Goal: Task Accomplishment & Management: Manage account settings

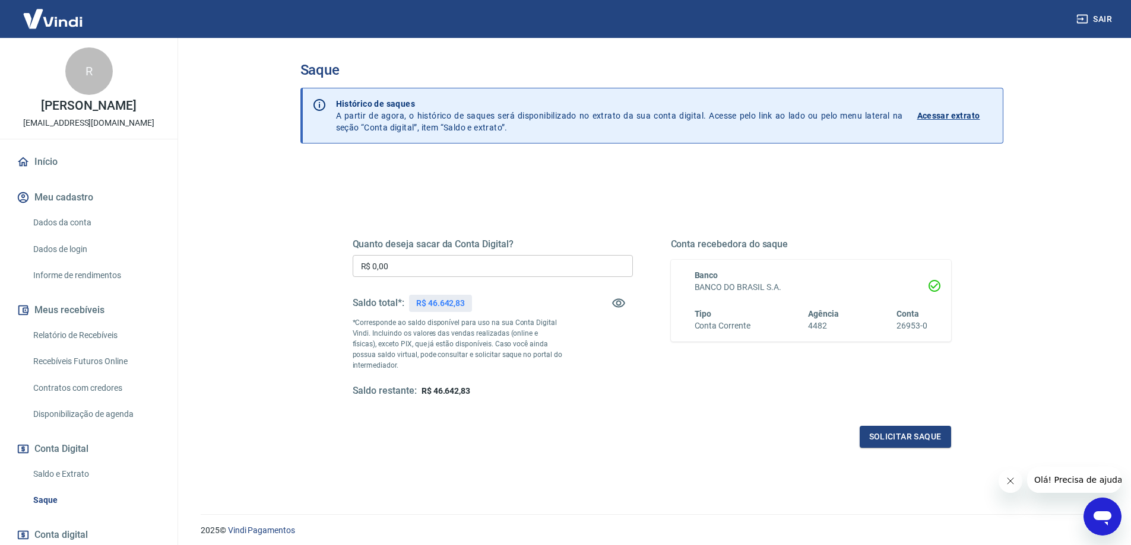
click at [487, 268] on input "R$ 0,00" at bounding box center [493, 266] width 280 height 22
click at [464, 272] on input "R$ 1.331,05" at bounding box center [493, 266] width 280 height 22
type input "R$ 46.642,83"
click at [897, 437] on button "Solicitar saque" at bounding box center [904, 437] width 91 height 22
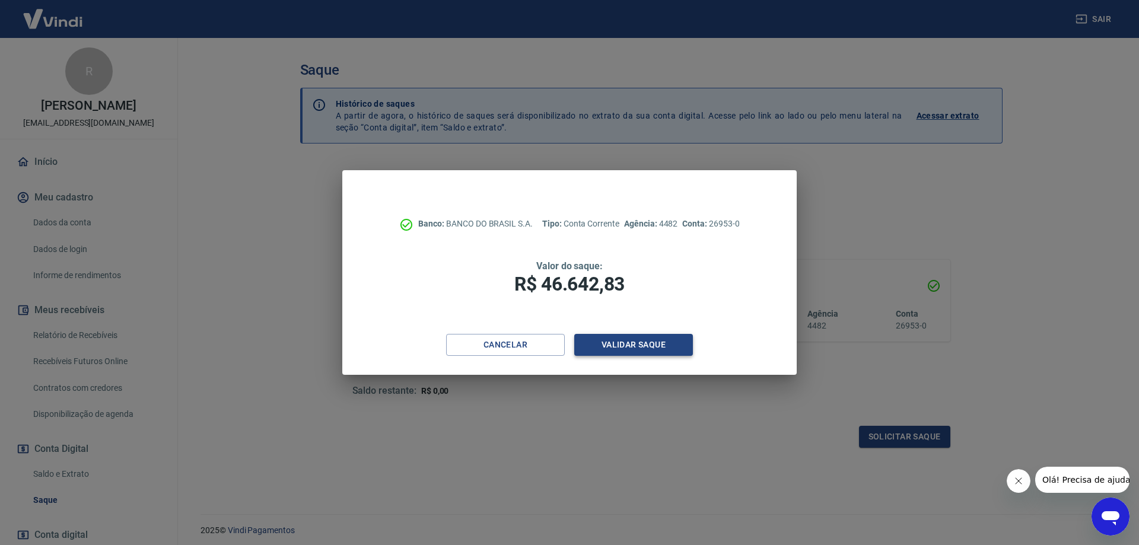
click at [633, 348] on button "Validar saque" at bounding box center [633, 345] width 119 height 22
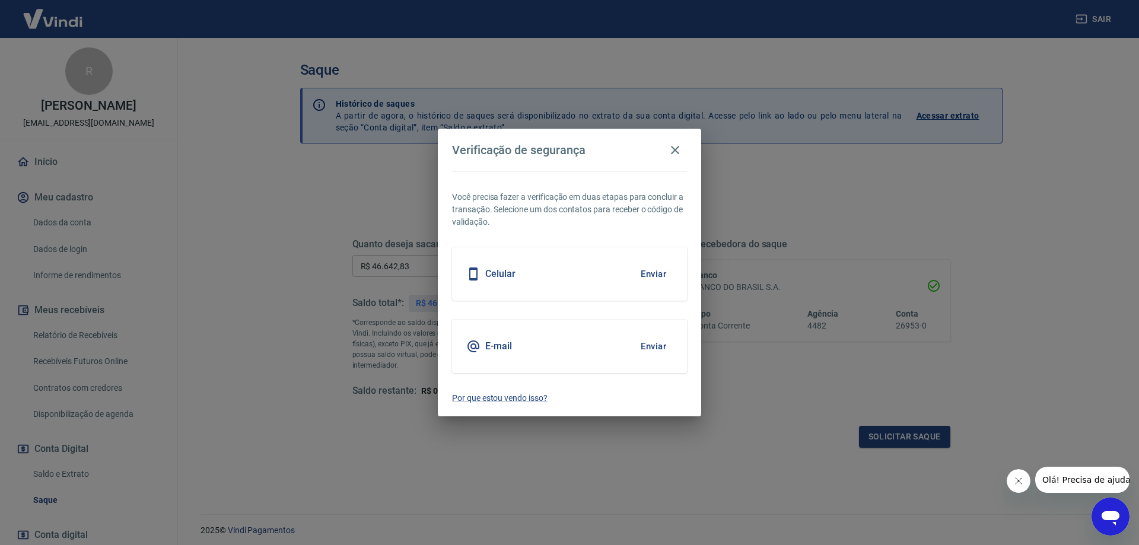
click at [661, 272] on button "Enviar" at bounding box center [653, 274] width 39 height 25
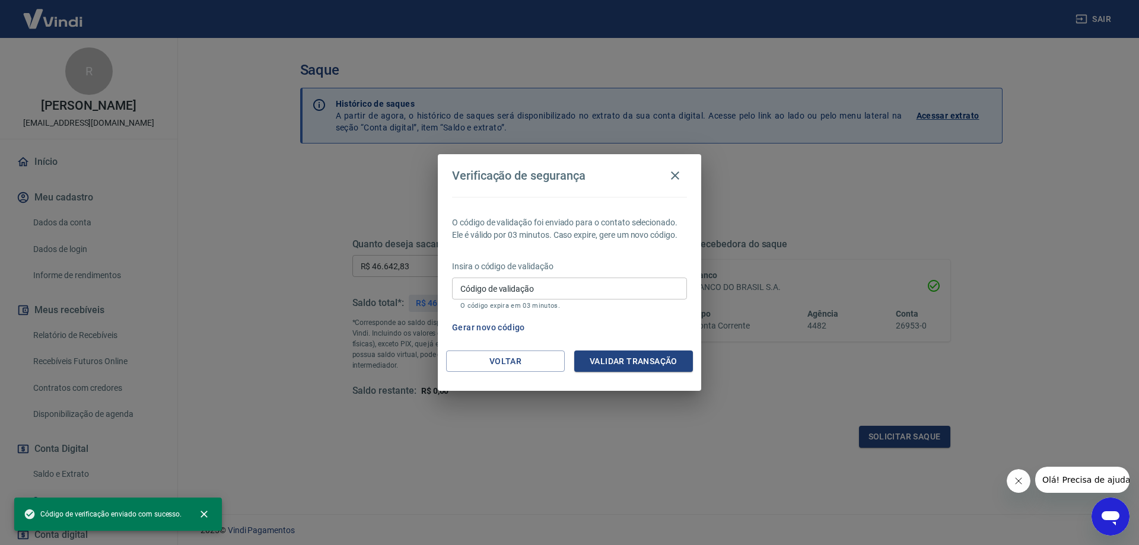
click at [628, 295] on input "Código de validação" at bounding box center [569, 289] width 235 height 22
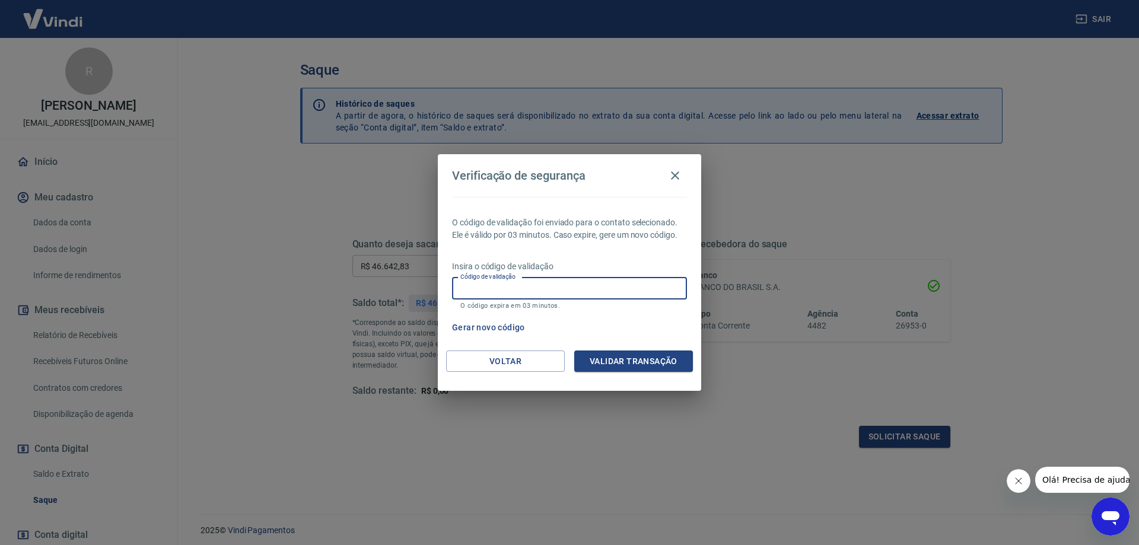
type input "0"
type input "293849"
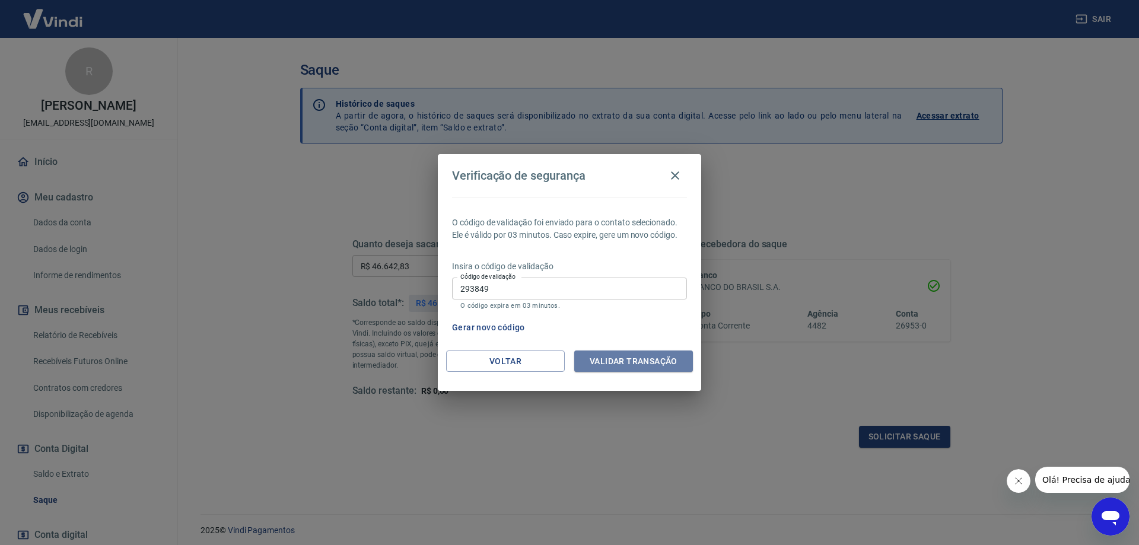
click at [675, 354] on button "Validar transação" at bounding box center [633, 362] width 119 height 22
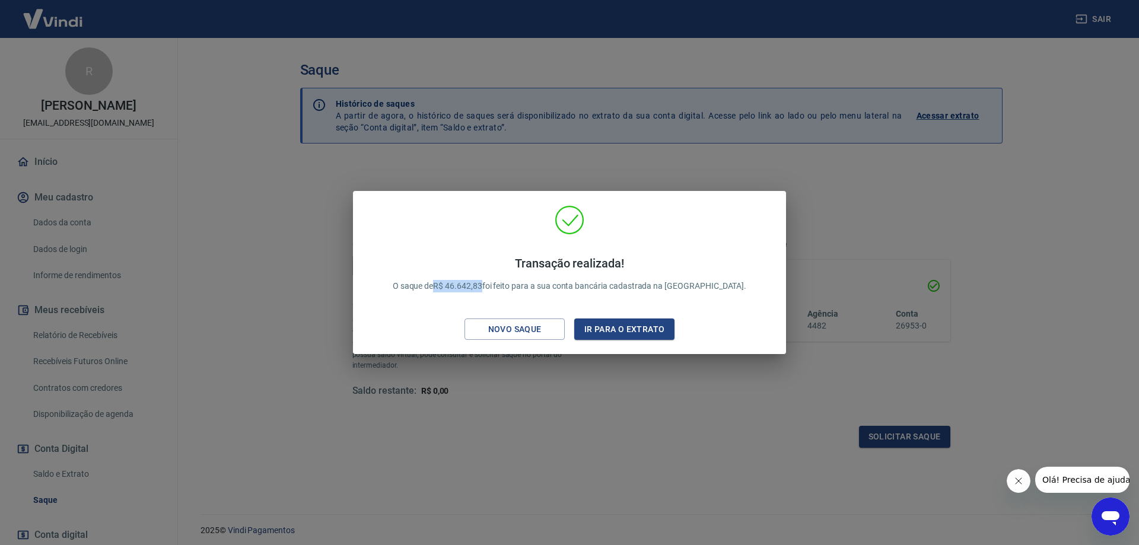
drag, startPoint x: 466, startPoint y: 281, endPoint x: 513, endPoint y: 285, distance: 46.4
click at [513, 285] on p "Transação realizada! O saque de R$ 46.642,83 foi feito para a sua conta bancári…" at bounding box center [570, 274] width 354 height 36
copy p "R$ 46.642,83"
